Goal: Task Accomplishment & Management: Complete application form

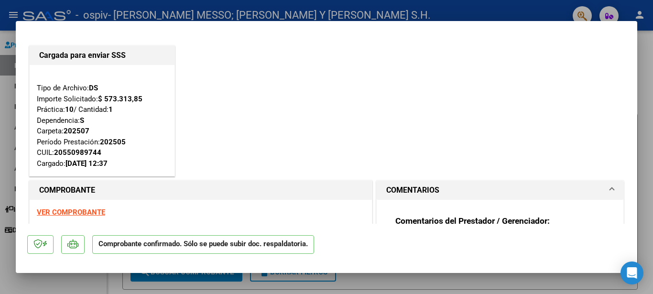
click at [0, 67] on div at bounding box center [326, 147] width 653 height 294
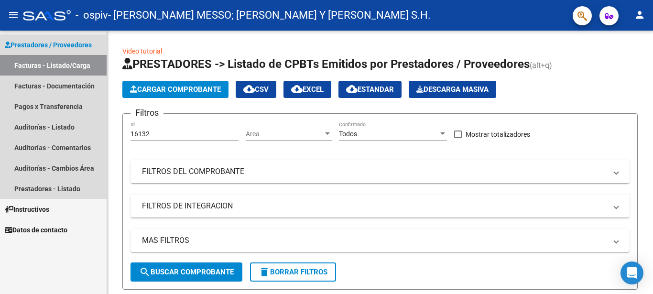
click at [71, 65] on link "Facturas - Listado/Carga" at bounding box center [53, 65] width 107 height 21
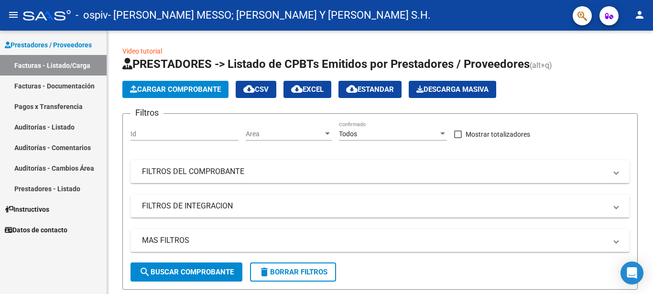
click at [49, 64] on link "Facturas - Listado/Carga" at bounding box center [53, 65] width 107 height 21
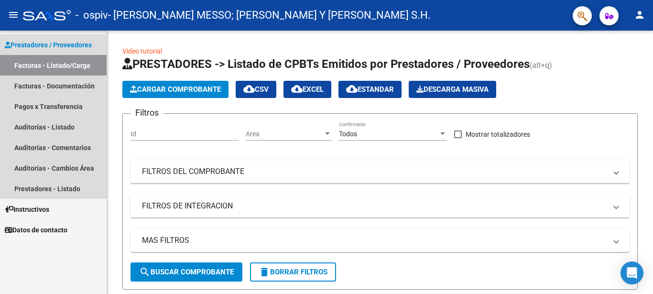
click at [49, 63] on link "Facturas - Listado/Carga" at bounding box center [53, 65] width 107 height 21
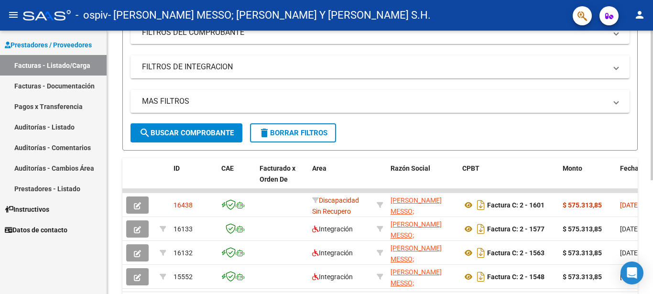
scroll to position [146, 0]
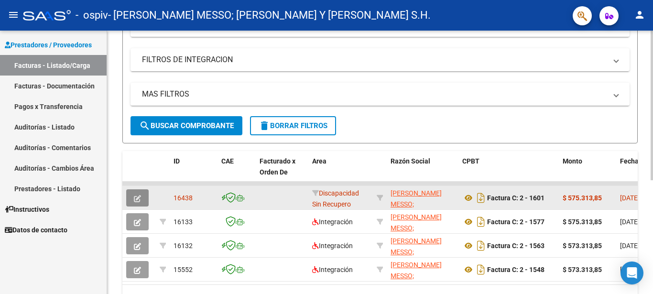
click at [138, 198] on icon "button" at bounding box center [137, 198] width 7 height 7
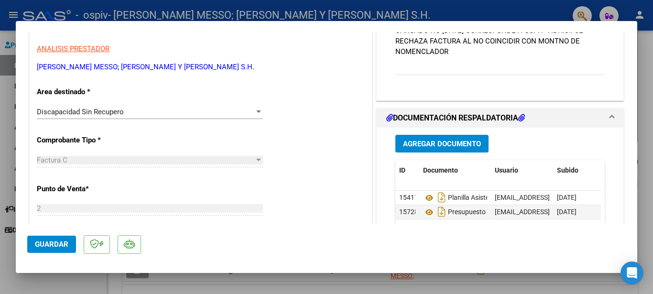
scroll to position [207, 0]
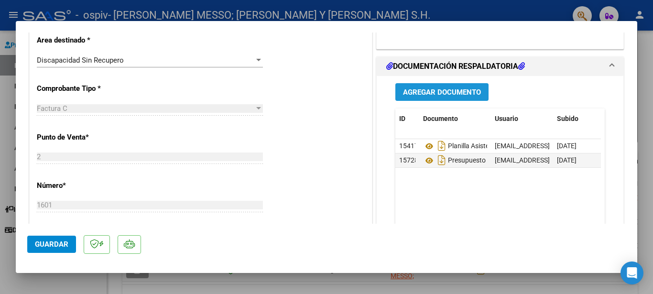
click at [426, 101] on button "Agregar Documento" at bounding box center [441, 92] width 93 height 18
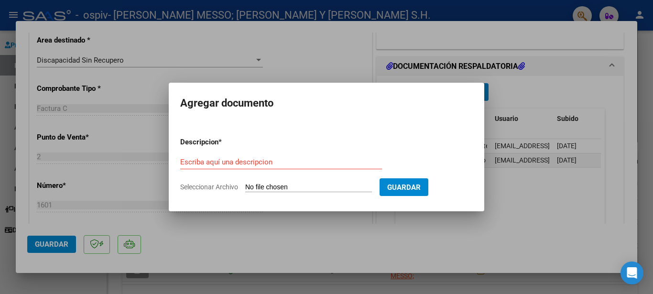
click at [265, 186] on input "Seleccionar Archivo" at bounding box center [308, 187] width 127 height 9
type input "C:\fakepath\Vidrio nota de credito.pdf"
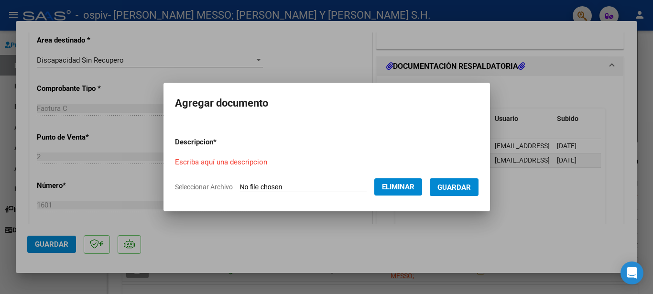
click at [259, 161] on input "Escriba aquí una descripcion" at bounding box center [279, 162] width 209 height 9
type input "Nota de credito"
click at [446, 185] on span "Guardar" at bounding box center [453, 187] width 33 height 9
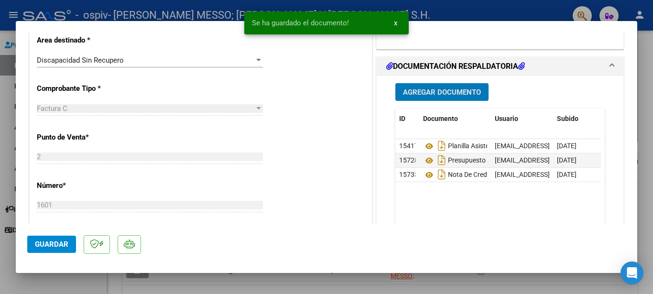
click at [5, 62] on div at bounding box center [326, 147] width 653 height 294
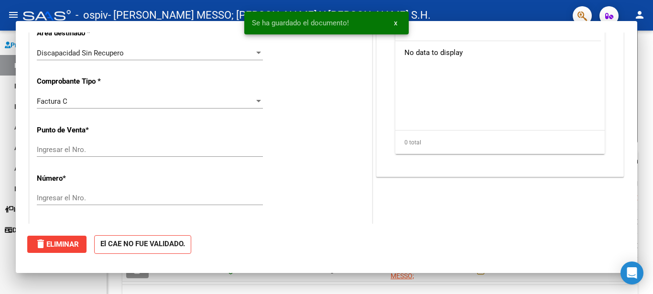
scroll to position [0, 0]
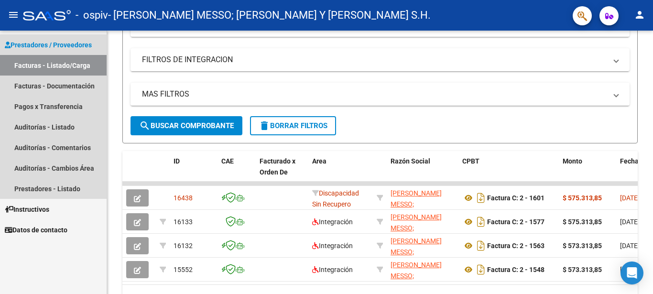
click at [49, 65] on link "Facturas - Listado/Carga" at bounding box center [53, 65] width 107 height 21
click at [59, 87] on link "Facturas - Documentación" at bounding box center [53, 86] width 107 height 21
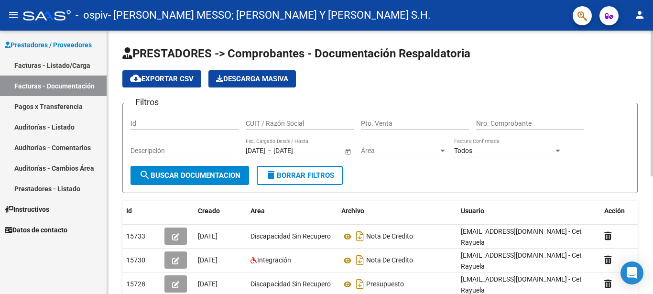
scroll to position [49, 0]
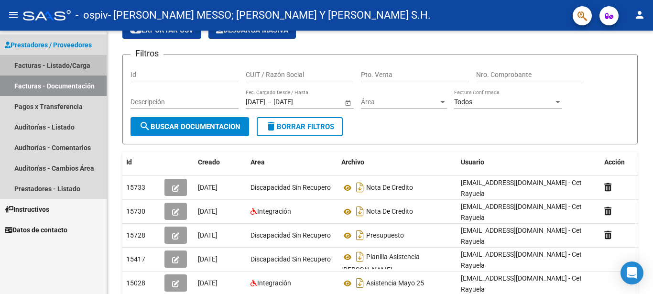
click at [37, 63] on link "Facturas - Listado/Carga" at bounding box center [53, 65] width 107 height 21
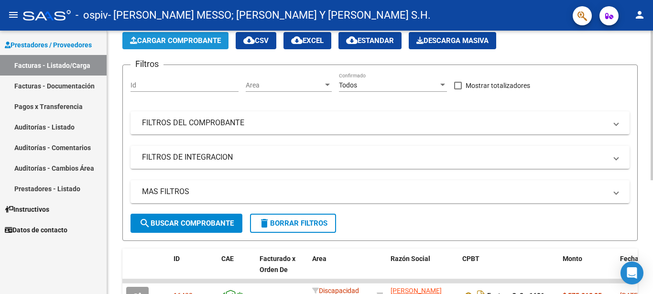
click at [181, 42] on span "Cargar Comprobante" at bounding box center [175, 40] width 91 height 9
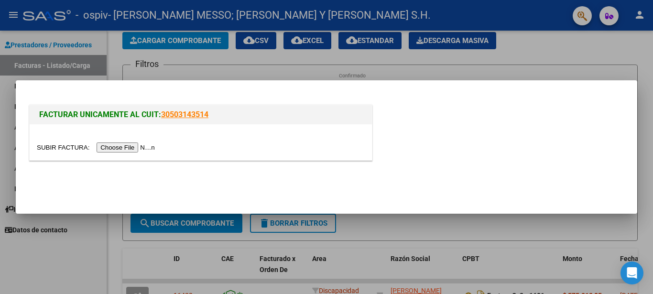
click at [313, 148] on div at bounding box center [201, 147] width 328 height 11
click at [26, 140] on mat-dialog-content "FACTURAR UNICAMENTE AL CUIT: 30503143514" at bounding box center [327, 129] width 622 height 74
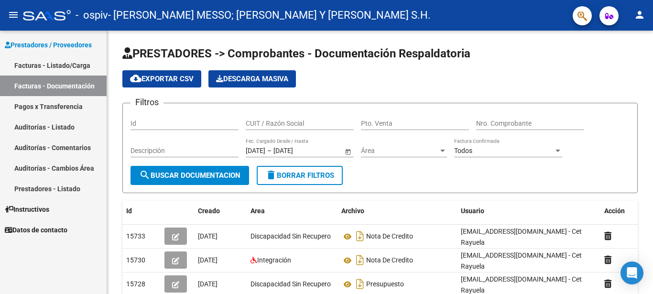
click at [51, 66] on link "Facturas - Listado/Carga" at bounding box center [53, 65] width 107 height 21
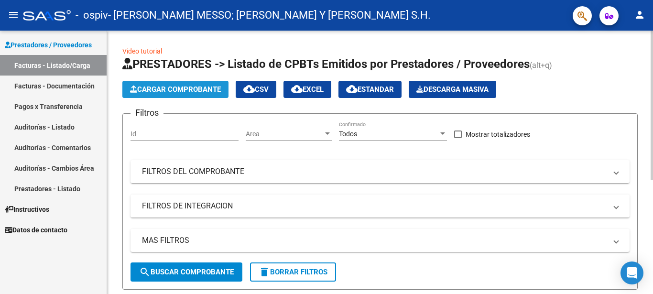
click at [205, 90] on span "Cargar Comprobante" at bounding box center [175, 89] width 91 height 9
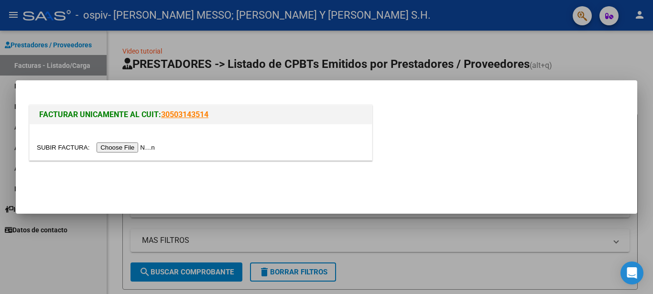
click at [188, 117] on link "30503143514" at bounding box center [184, 114] width 47 height 9
click at [48, 147] on input "file" at bounding box center [97, 147] width 121 height 10
drag, startPoint x: 0, startPoint y: 70, endPoint x: 0, endPoint y: 76, distance: 6.2
click at [0, 73] on div at bounding box center [326, 147] width 653 height 294
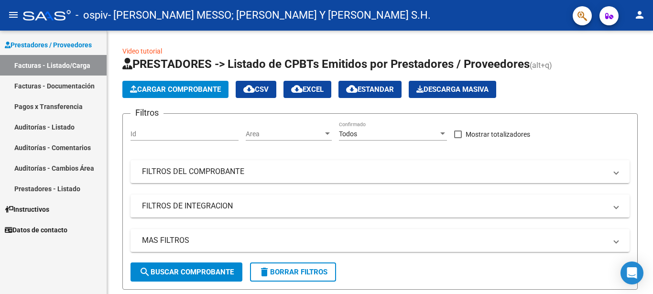
click at [53, 84] on link "Facturas - Documentación" at bounding box center [53, 86] width 107 height 21
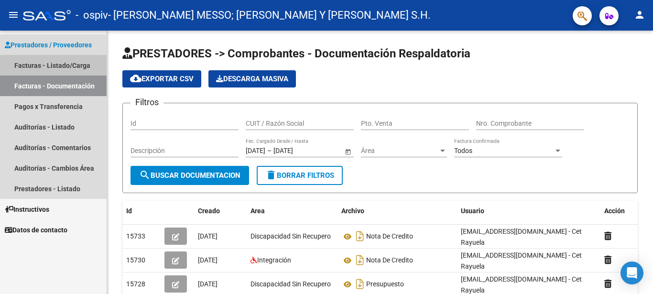
click at [42, 62] on link "Facturas - Listado/Carga" at bounding box center [53, 65] width 107 height 21
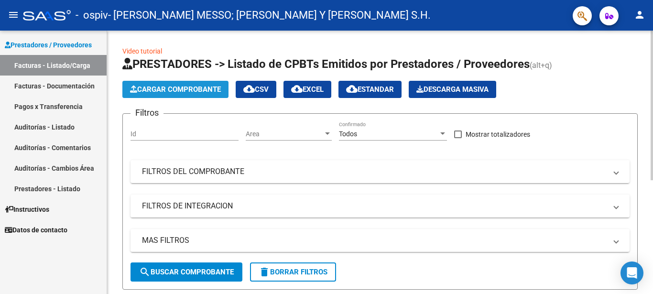
click at [139, 88] on span "Cargar Comprobante" at bounding box center [175, 89] width 91 height 9
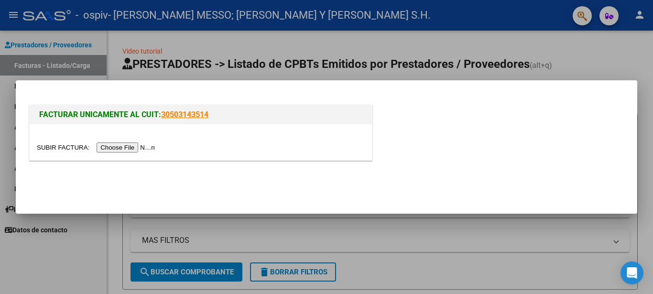
click at [43, 148] on input "file" at bounding box center [97, 147] width 121 height 10
